Goal: Navigation & Orientation: Understand site structure

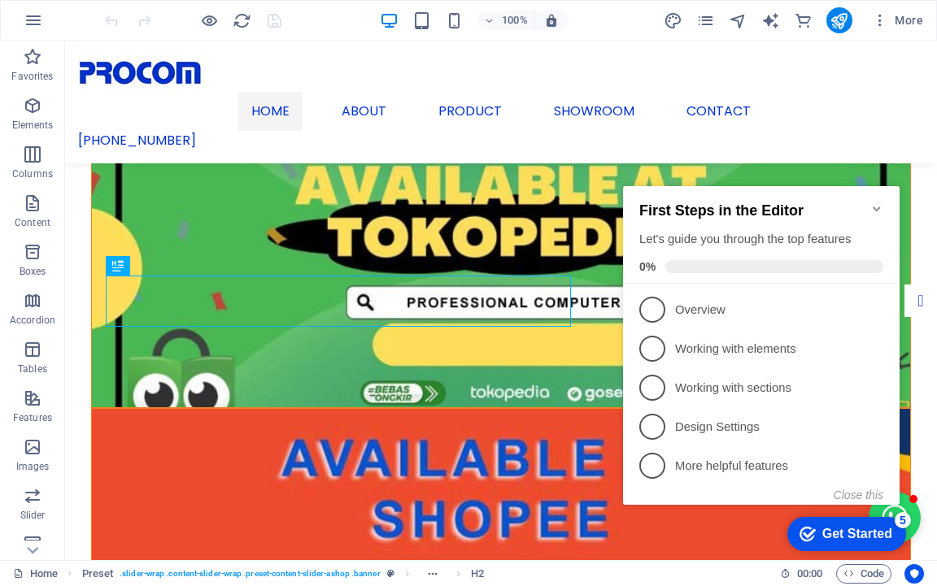
scroll to position [504, 0]
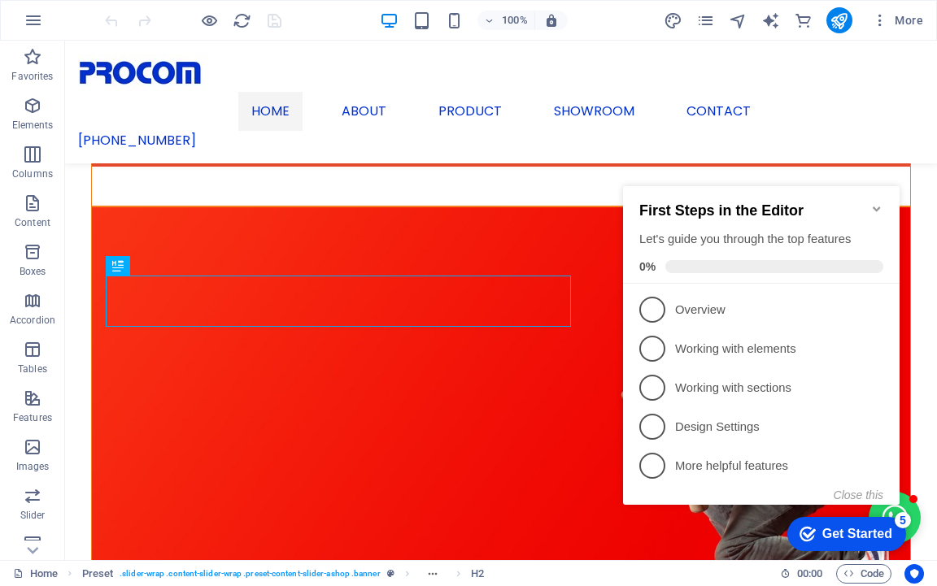
click at [874, 207] on icon "Minimize checklist" at bounding box center [876, 209] width 7 height 5
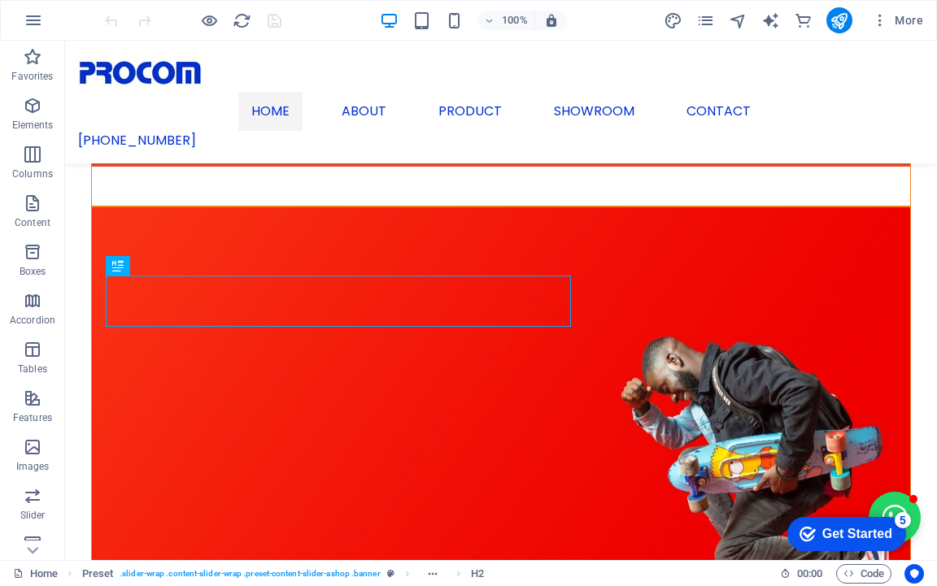
click at [706, 22] on icon "pages" at bounding box center [705, 20] width 19 height 19
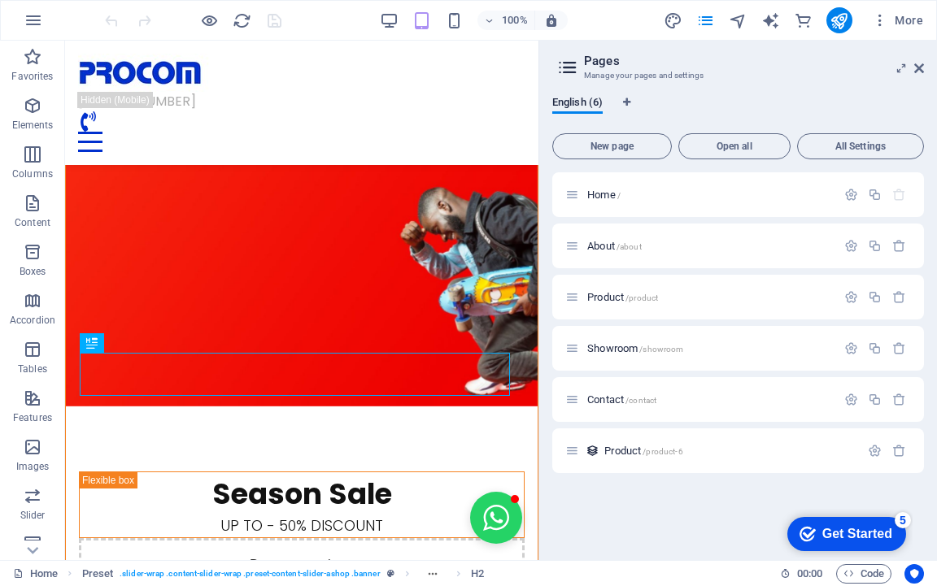
scroll to position [374, 0]
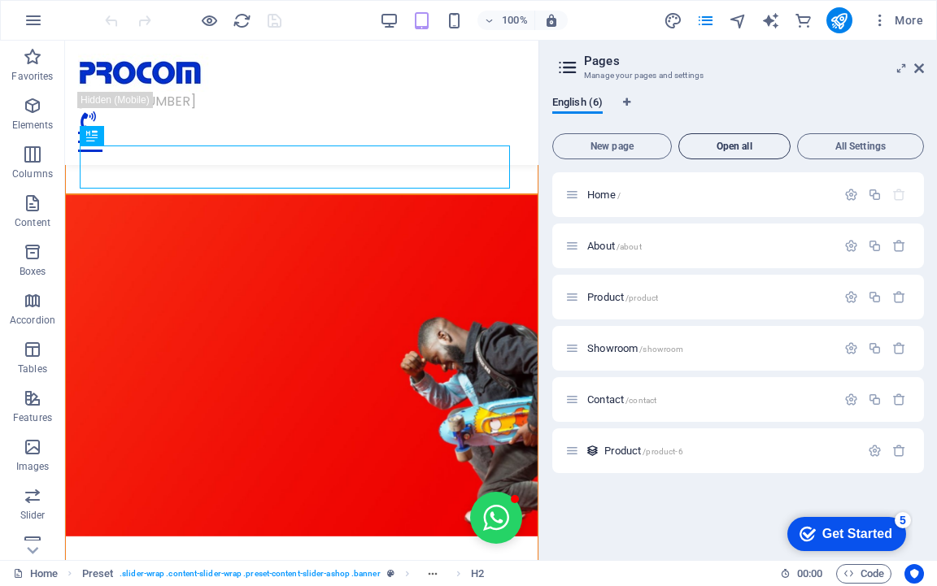
click at [742, 142] on span "Open all" at bounding box center [735, 147] width 98 height 10
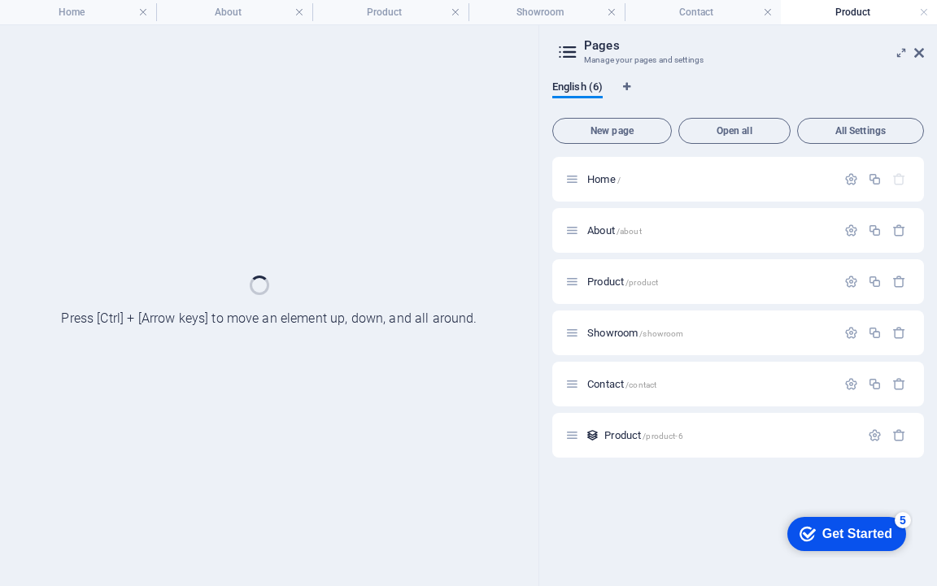
scroll to position [0, 0]
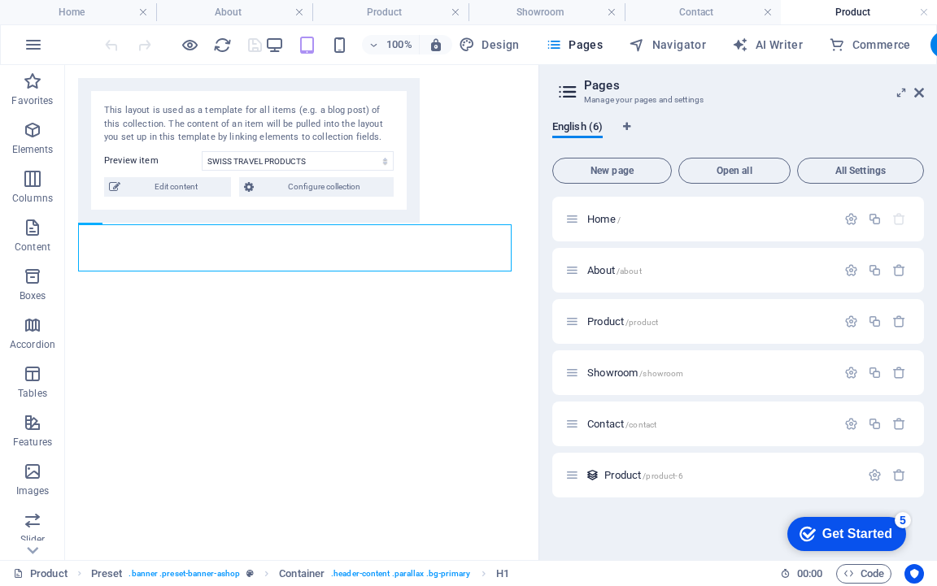
select select "66a34ebc4dd53a5e6c7c11f3"
